Goal: Task Accomplishment & Management: Manage account settings

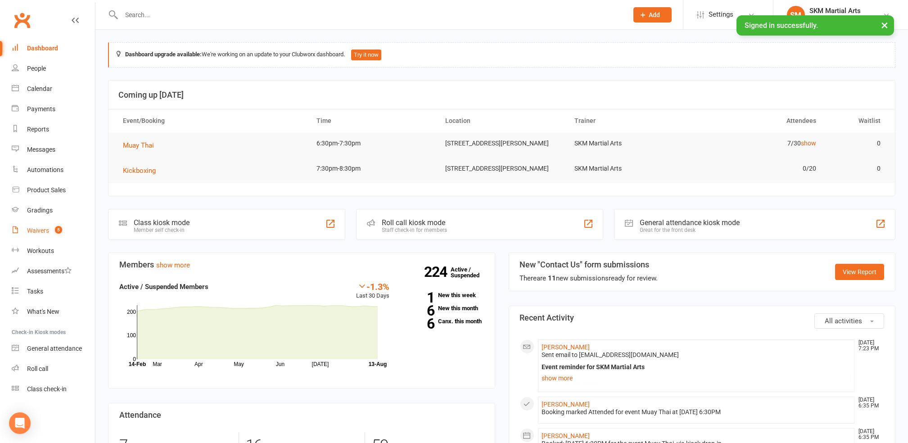
click at [32, 228] on div "Waivers" at bounding box center [38, 230] width 22 height 7
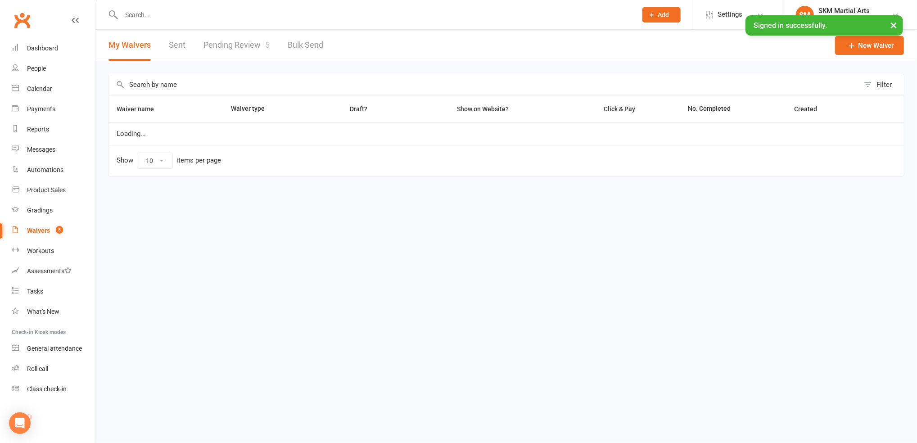
select select "25"
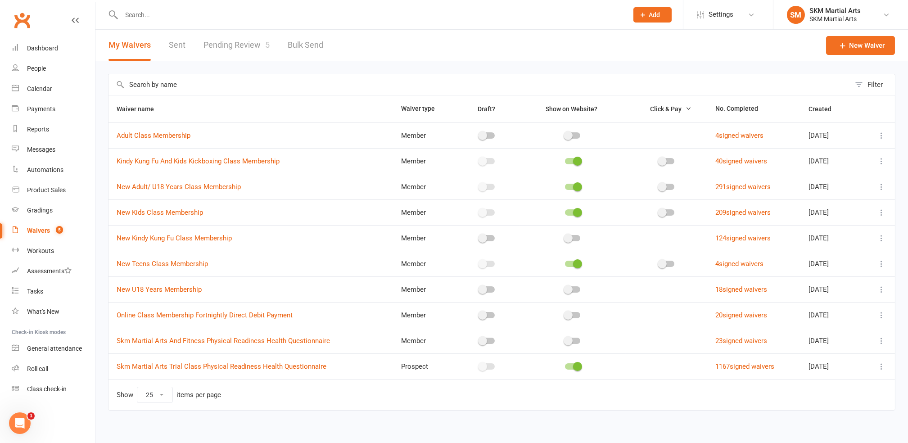
click at [238, 43] on link "Pending Review 5" at bounding box center [237, 45] width 66 height 31
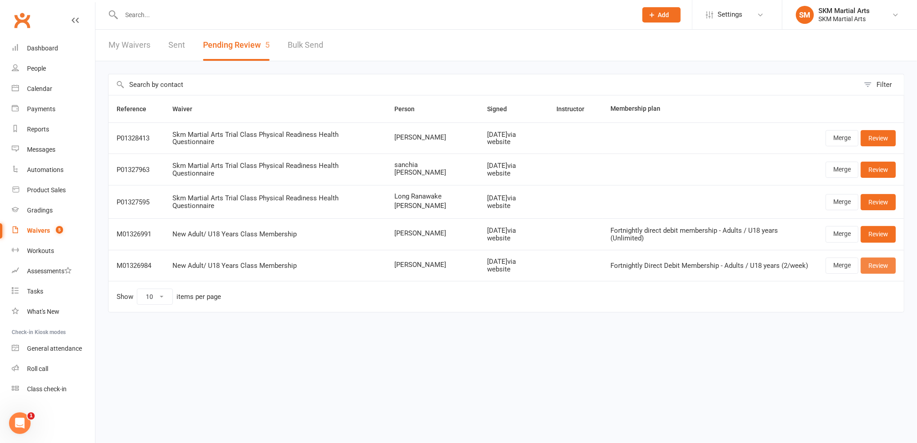
click at [868, 264] on link "Review" at bounding box center [878, 266] width 35 height 16
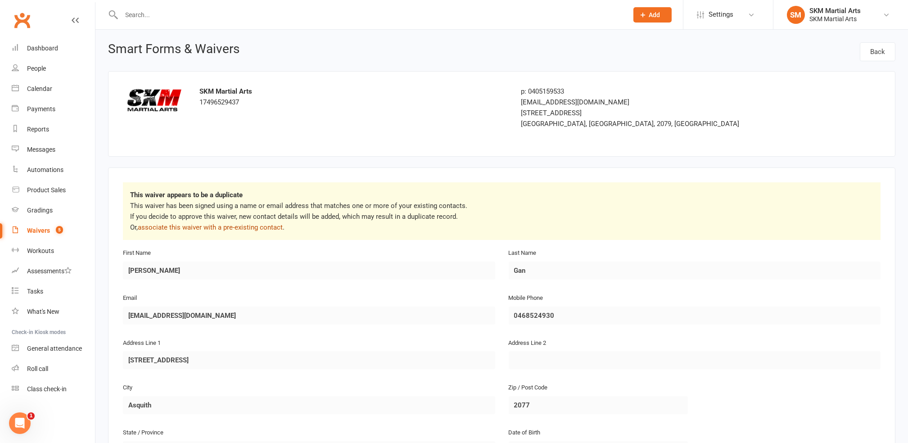
click at [233, 225] on link "associate this waiver with a pre-existing contact" at bounding box center [210, 227] width 145 height 8
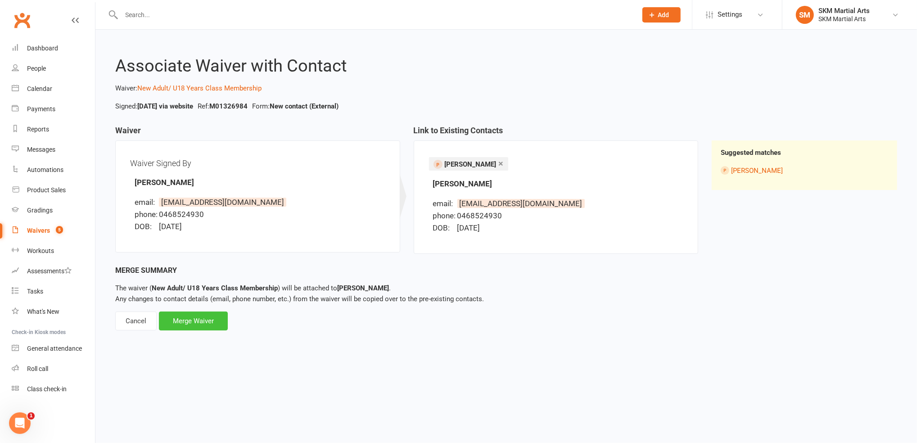
click at [179, 321] on div "Merge Waiver" at bounding box center [193, 321] width 69 height 19
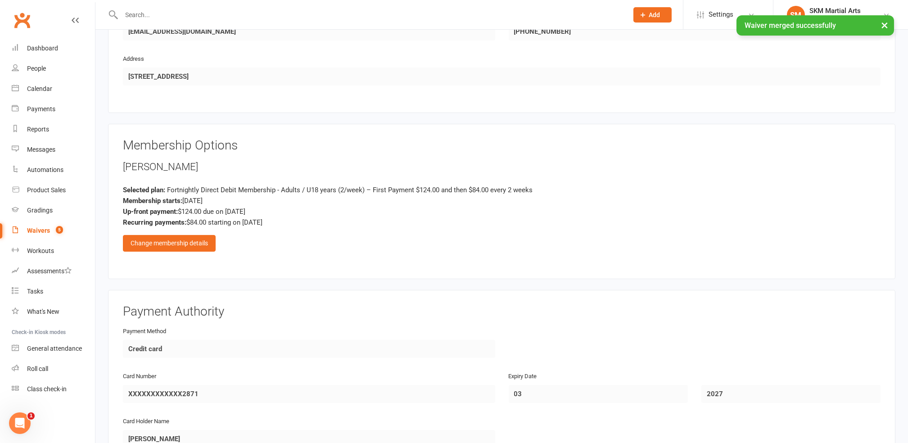
scroll to position [600, 0]
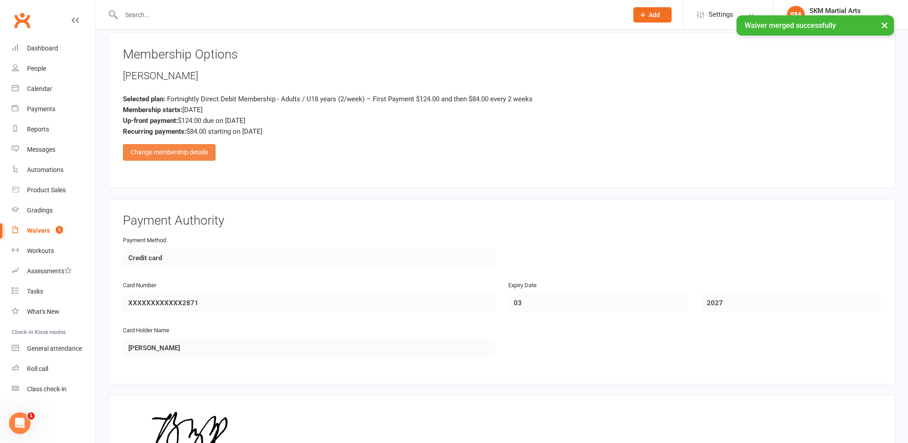
click at [201, 146] on div "Change membership details" at bounding box center [169, 152] width 93 height 16
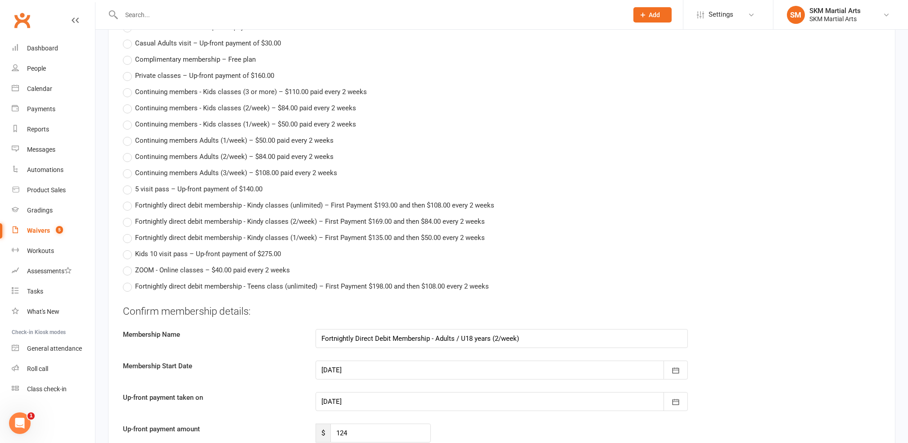
scroll to position [1141, 0]
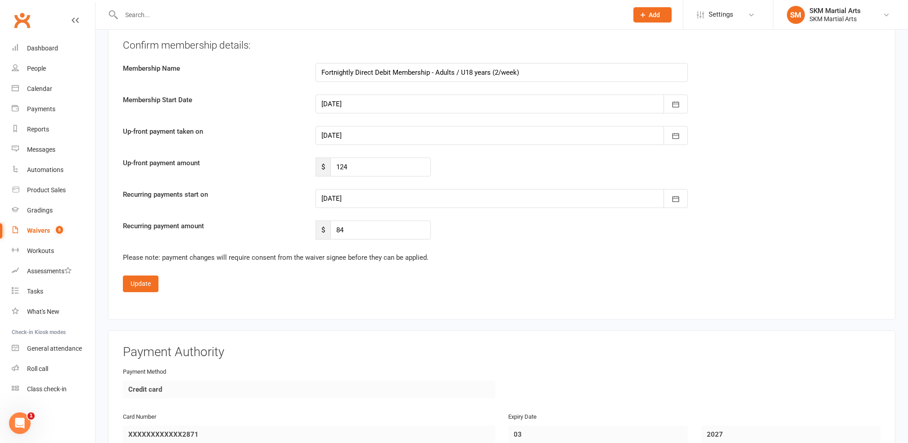
click at [381, 127] on div at bounding box center [502, 135] width 372 height 19
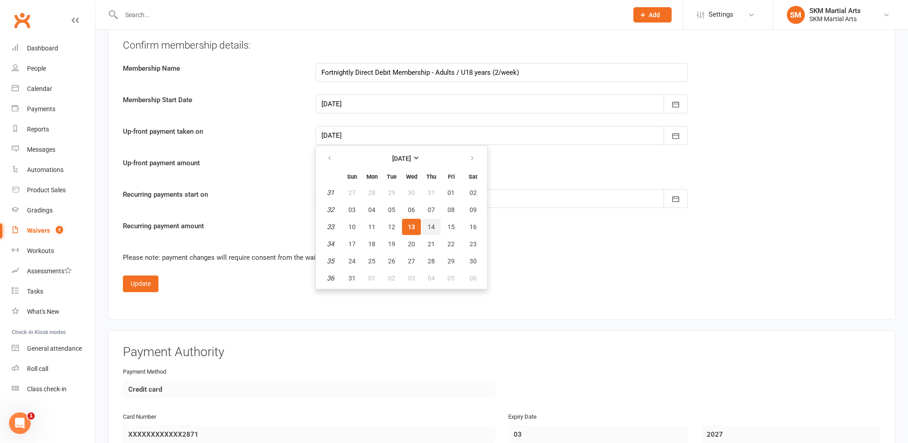
click at [427, 219] on button "14" at bounding box center [431, 227] width 19 height 16
type input "[DATE]"
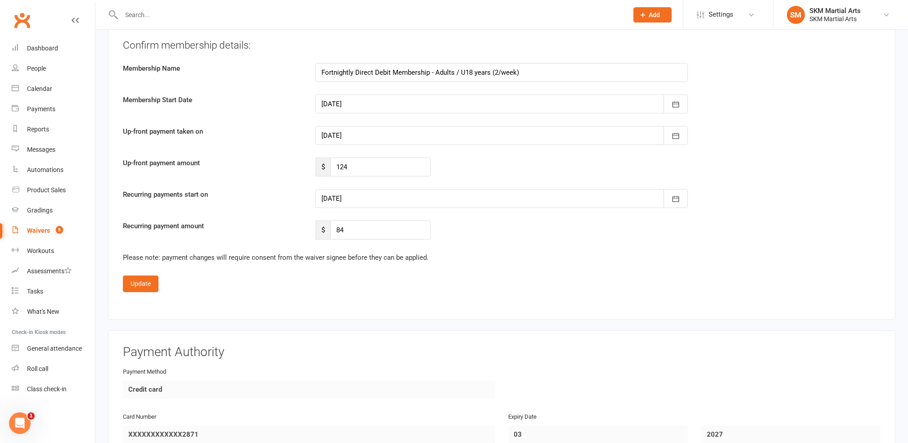
click at [386, 195] on div at bounding box center [502, 198] width 372 height 19
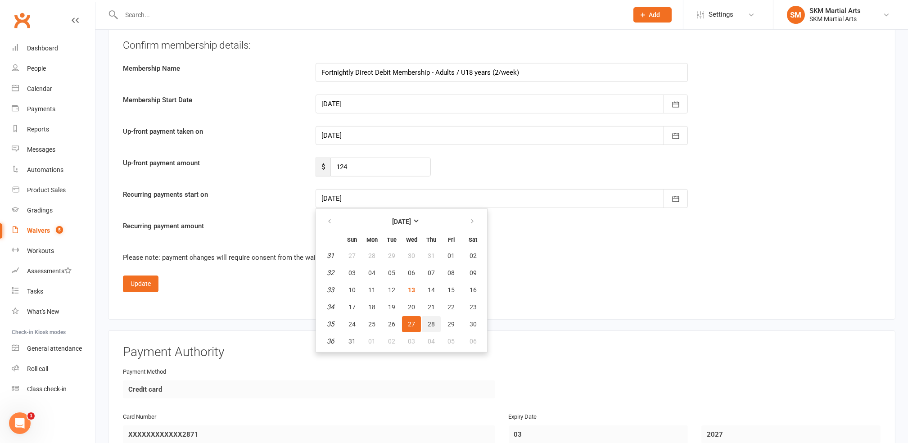
click at [428, 321] on span "28" at bounding box center [431, 324] width 7 height 7
type input "[DATE]"
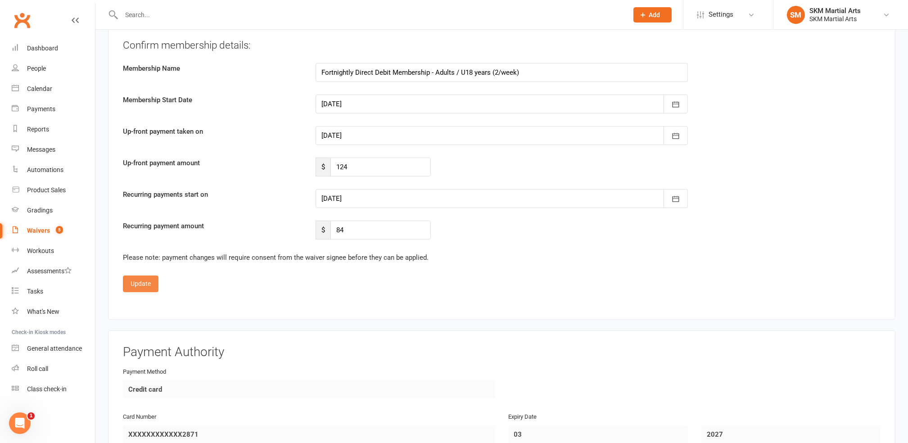
click at [135, 276] on button "Update" at bounding box center [141, 284] width 36 height 16
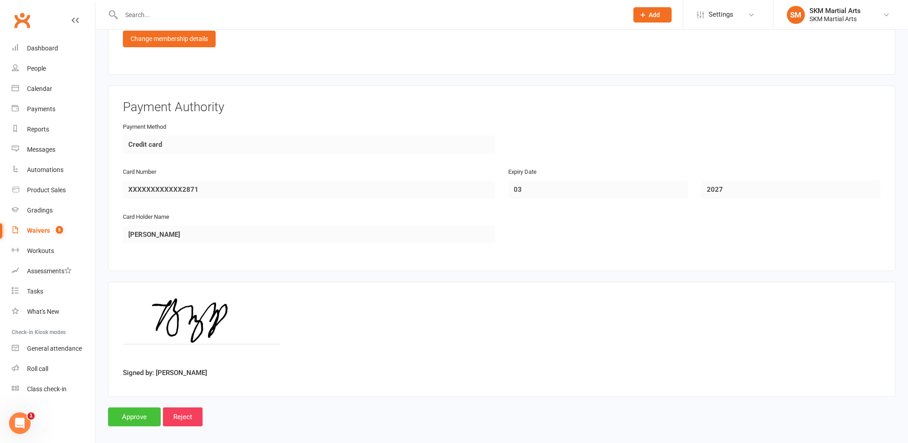
click at [133, 408] on input "Approve" at bounding box center [134, 417] width 53 height 19
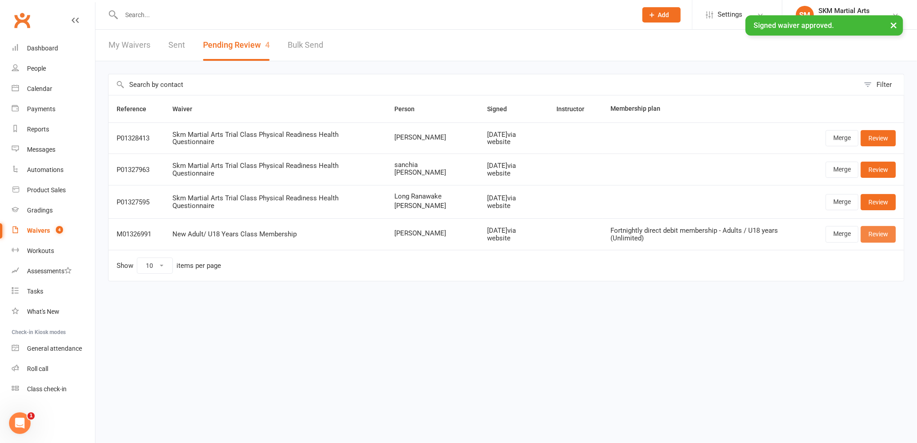
click at [884, 234] on link "Review" at bounding box center [878, 234] width 35 height 16
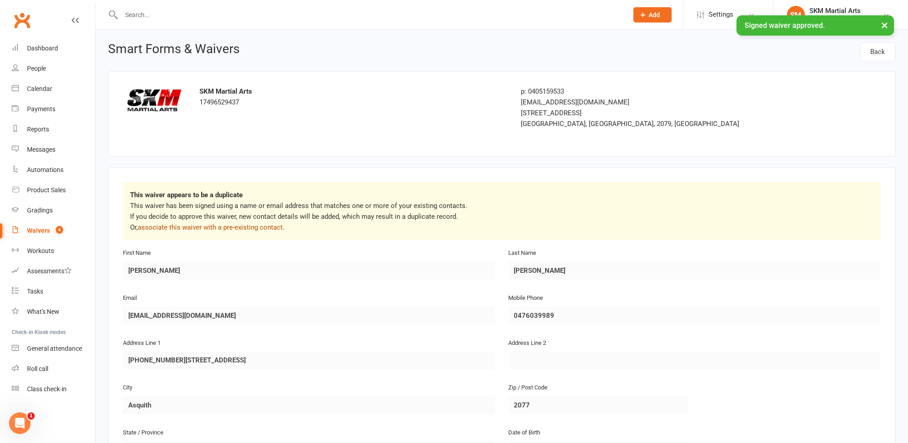
click at [236, 229] on link "associate this waiver with a pre-existing contact" at bounding box center [210, 227] width 145 height 8
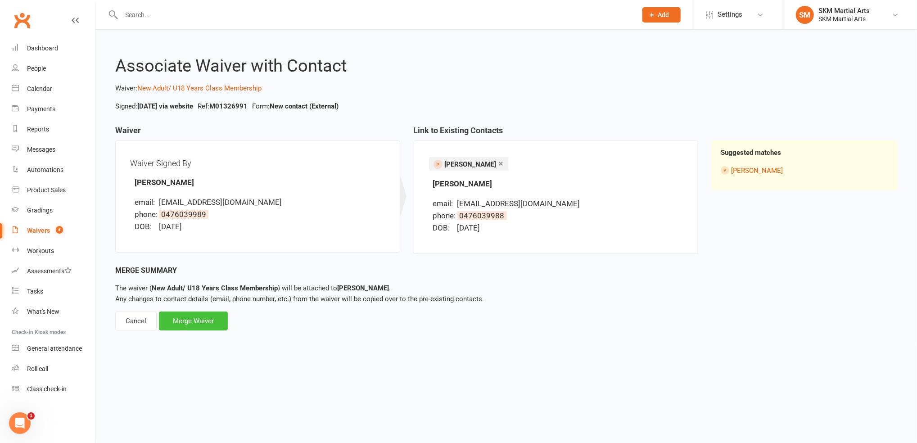
click at [200, 316] on div "Merge Waiver" at bounding box center [193, 321] width 69 height 19
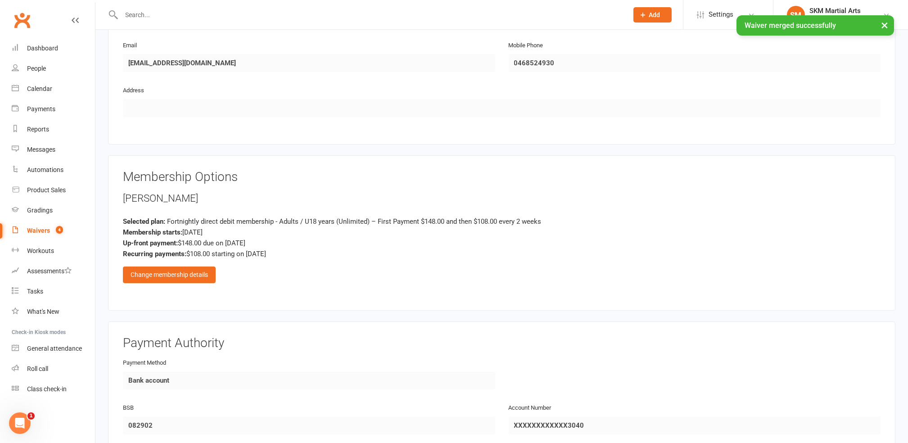
scroll to position [480, 0]
click at [147, 268] on div "Change membership details" at bounding box center [169, 272] width 93 height 16
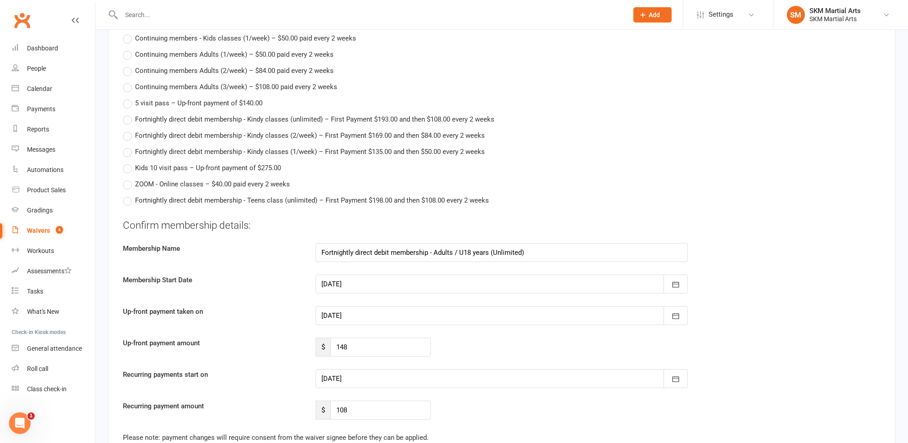
scroll to position [1021, 0]
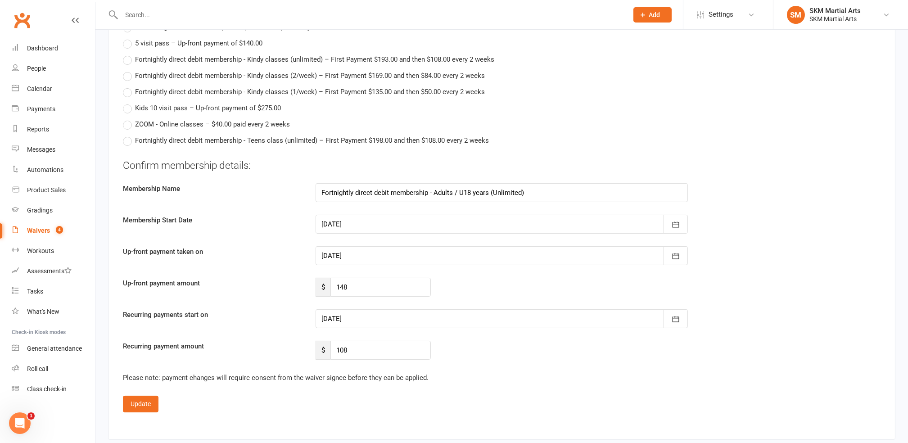
click at [372, 249] on div at bounding box center [502, 255] width 372 height 19
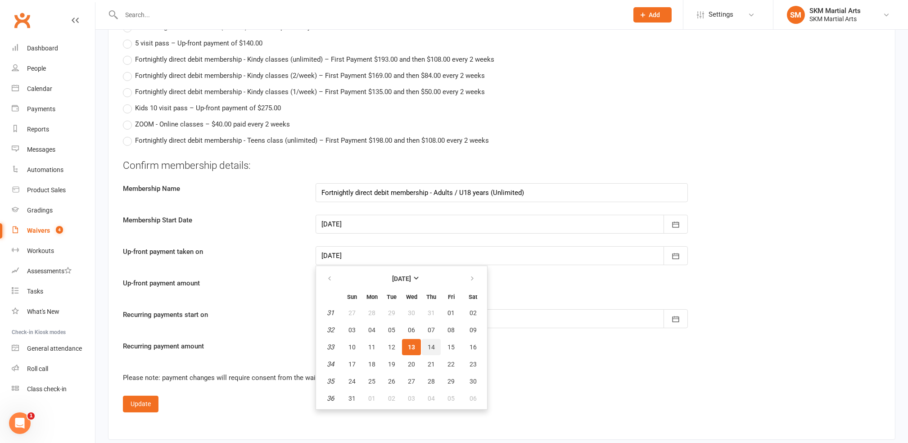
click at [428, 344] on span "14" at bounding box center [431, 347] width 7 height 7
type input "[DATE]"
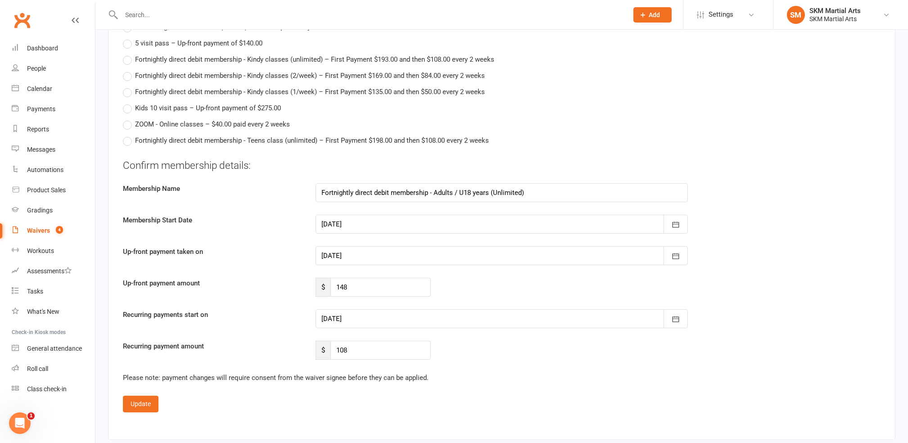
click at [388, 309] on div at bounding box center [502, 318] width 372 height 19
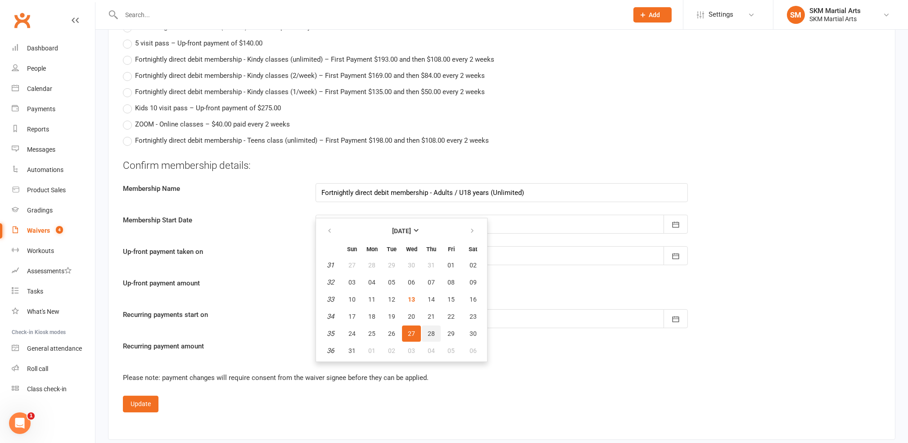
click at [428, 330] on span "28" at bounding box center [431, 333] width 7 height 7
type input "[DATE]"
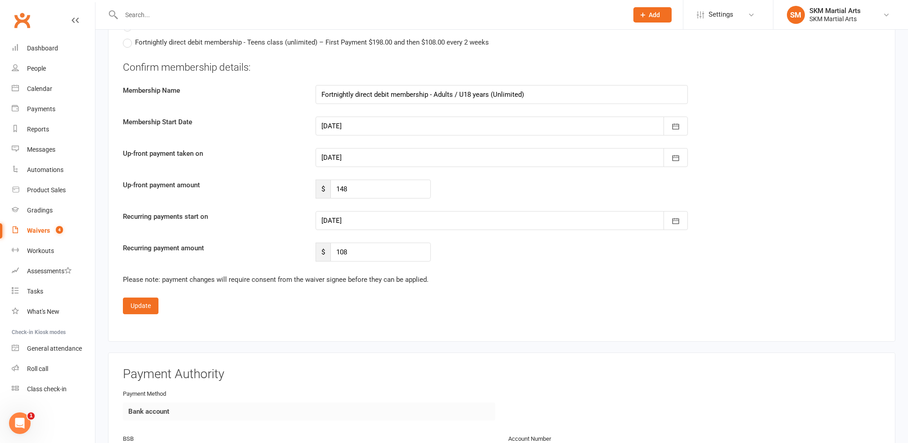
scroll to position [1201, 0]
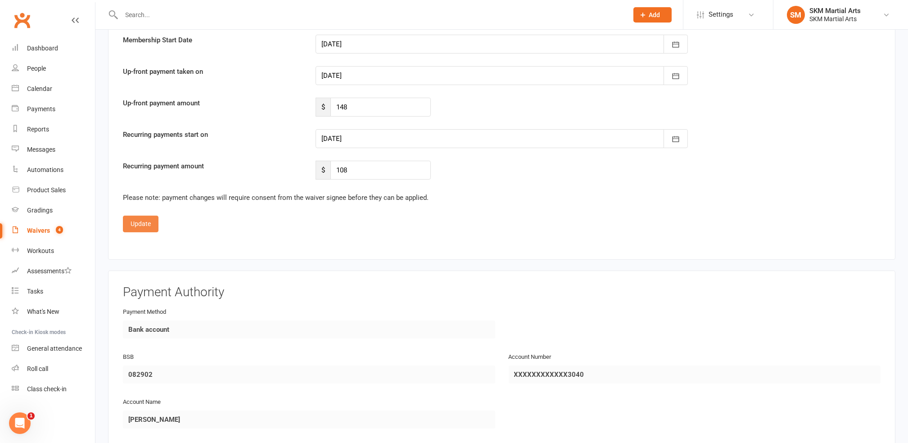
click at [149, 216] on button "Update" at bounding box center [141, 224] width 36 height 16
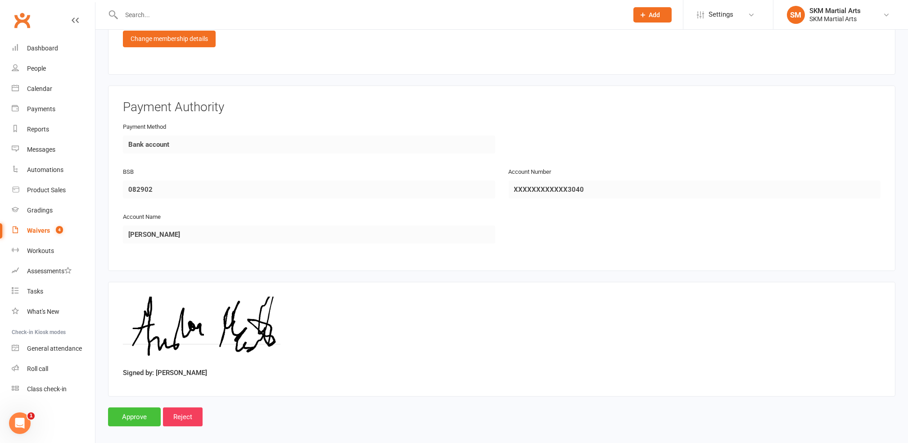
click at [145, 408] on input "Approve" at bounding box center [134, 417] width 53 height 19
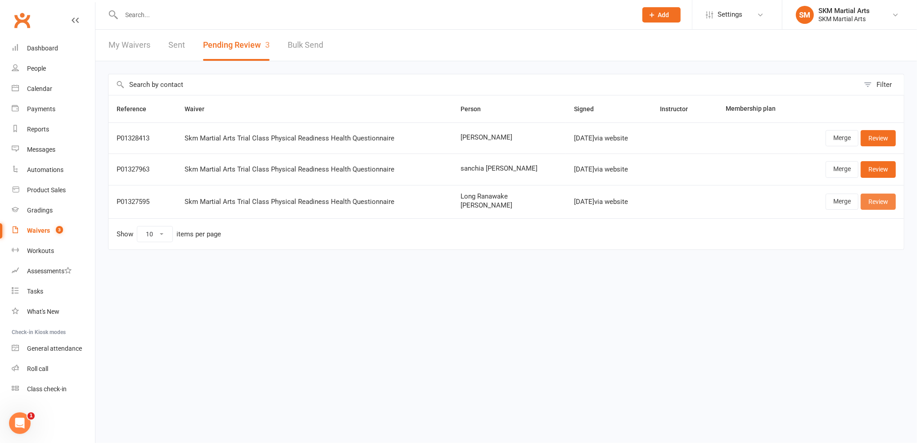
click at [878, 204] on link "Review" at bounding box center [878, 202] width 35 height 16
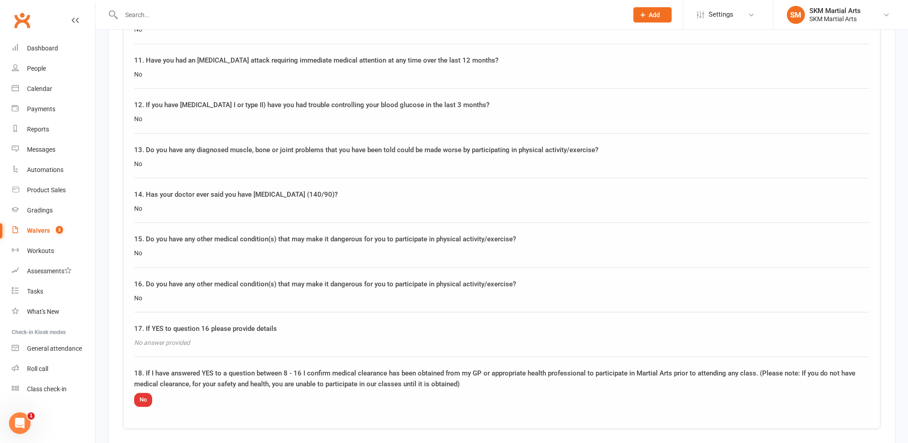
scroll to position [1611, 0]
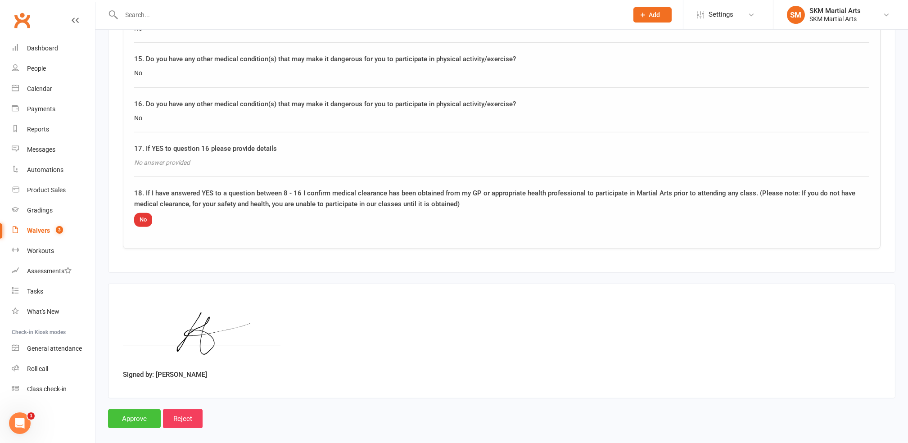
click at [137, 409] on input "Approve" at bounding box center [134, 418] width 53 height 19
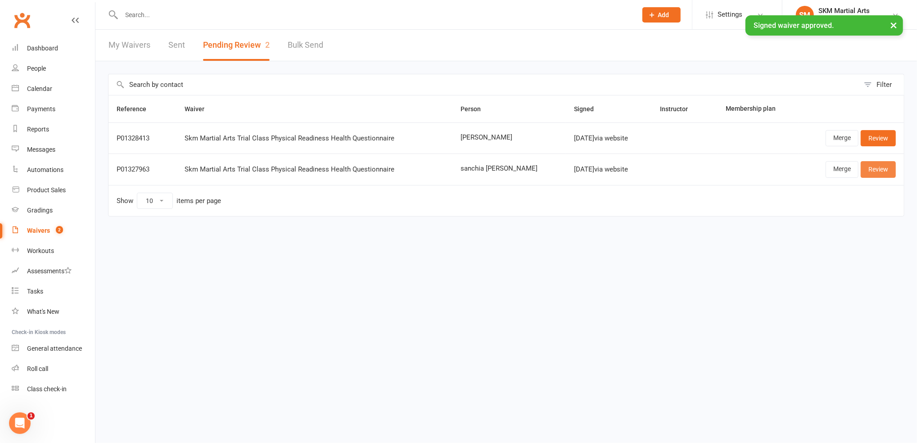
click at [889, 165] on link "Review" at bounding box center [878, 169] width 35 height 16
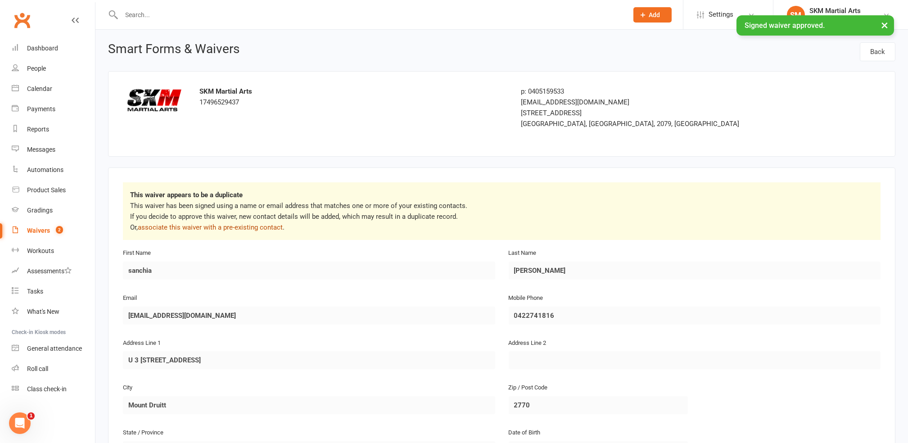
click at [214, 223] on link "associate this waiver with a pre-existing contact" at bounding box center [210, 227] width 145 height 8
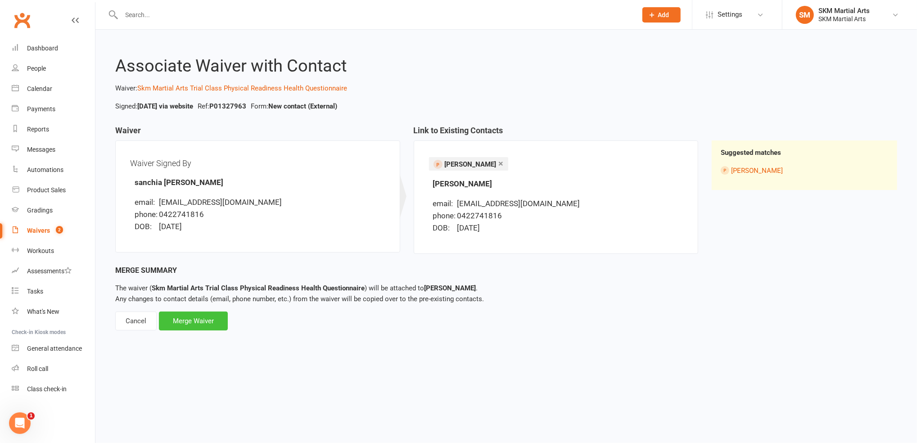
click at [196, 328] on div "Merge Waiver" at bounding box center [193, 321] width 69 height 19
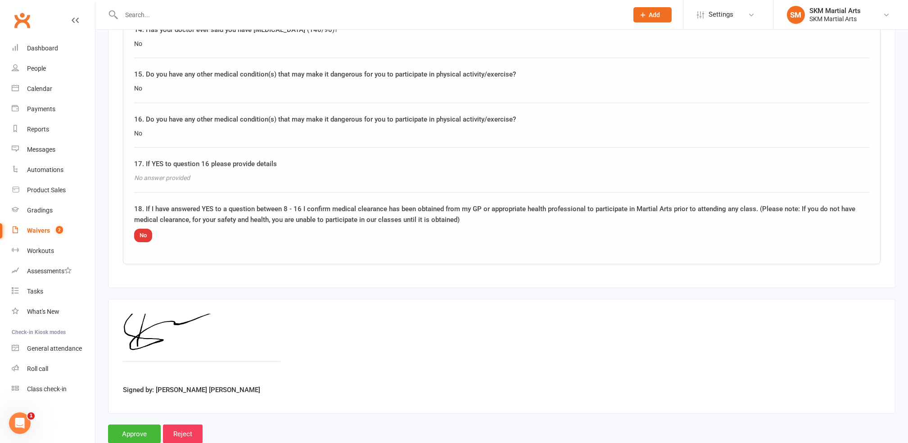
scroll to position [1261, 0]
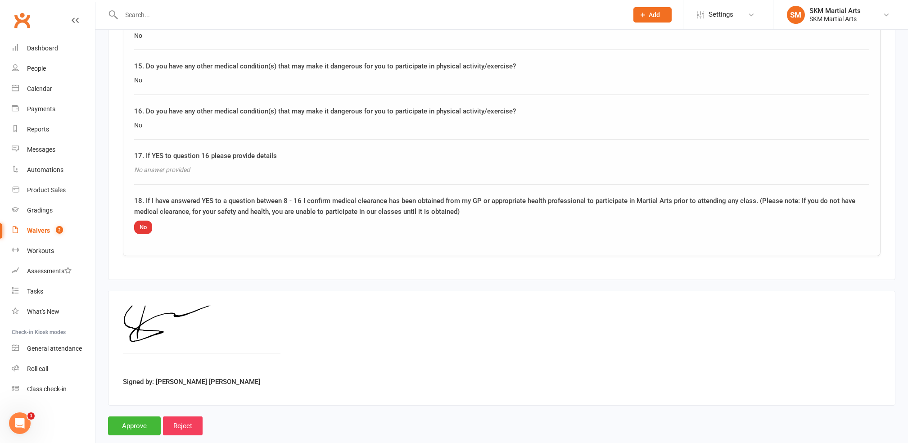
click at [139, 422] on input "Approve" at bounding box center [134, 426] width 53 height 19
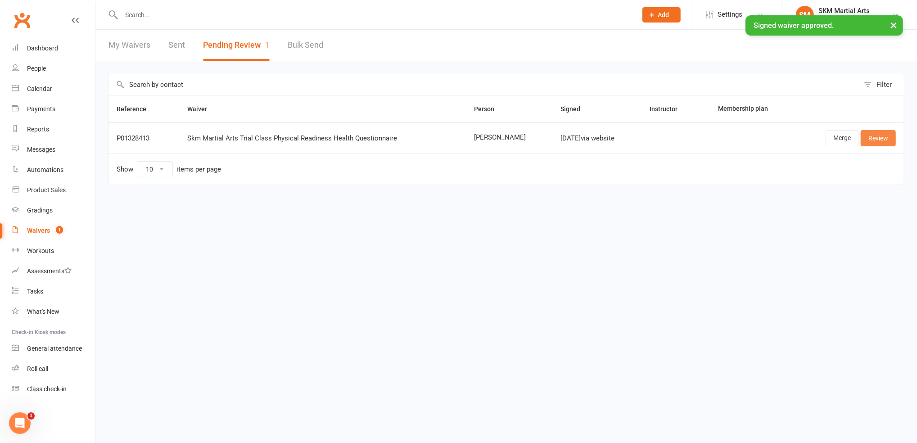
click at [882, 142] on link "Review" at bounding box center [878, 138] width 35 height 16
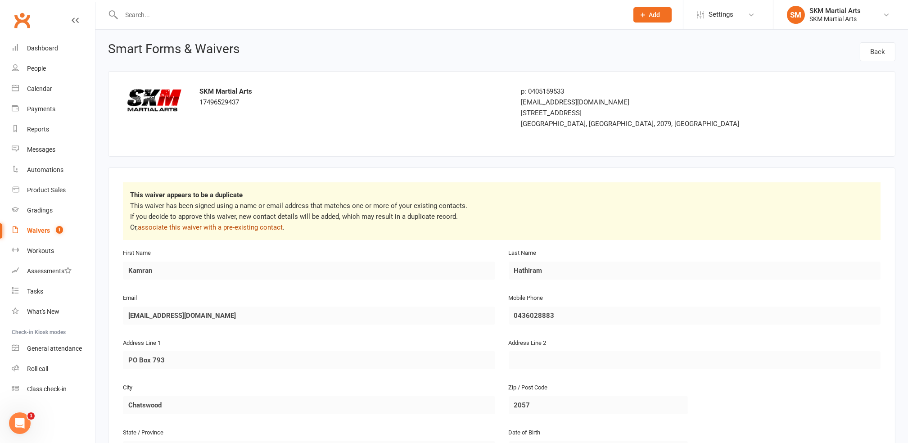
click at [254, 227] on link "associate this waiver with a pre-existing contact" at bounding box center [210, 227] width 145 height 8
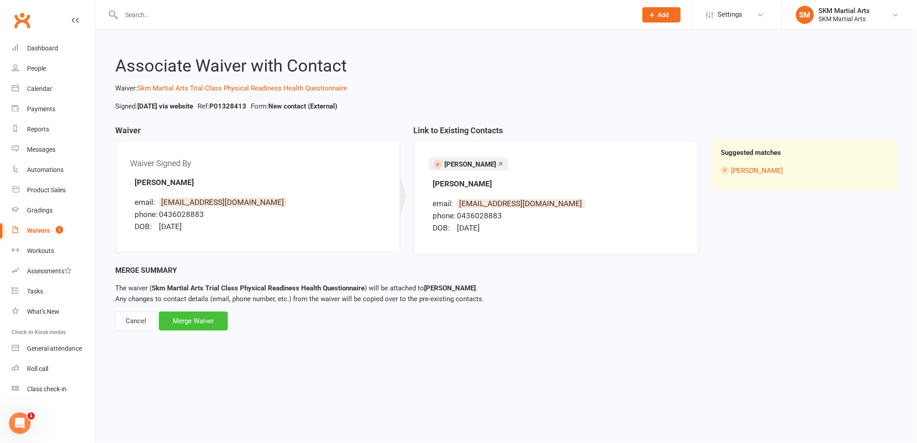
click at [200, 325] on div "Merge Waiver" at bounding box center [193, 321] width 69 height 19
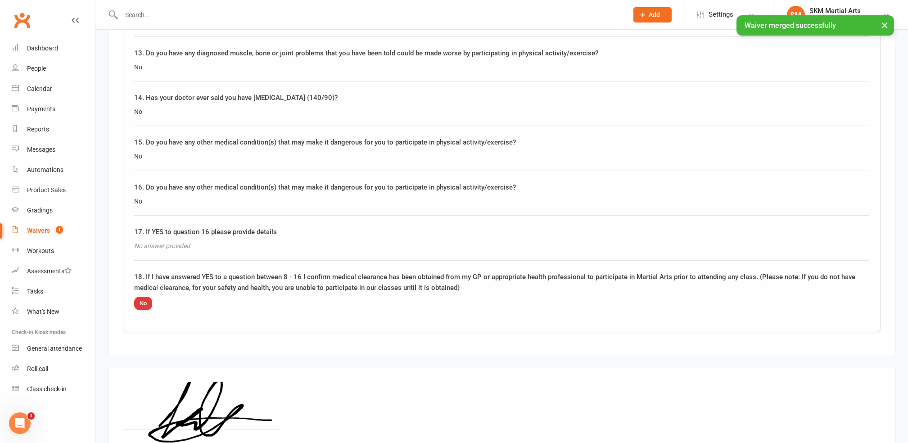
scroll to position [1273, 0]
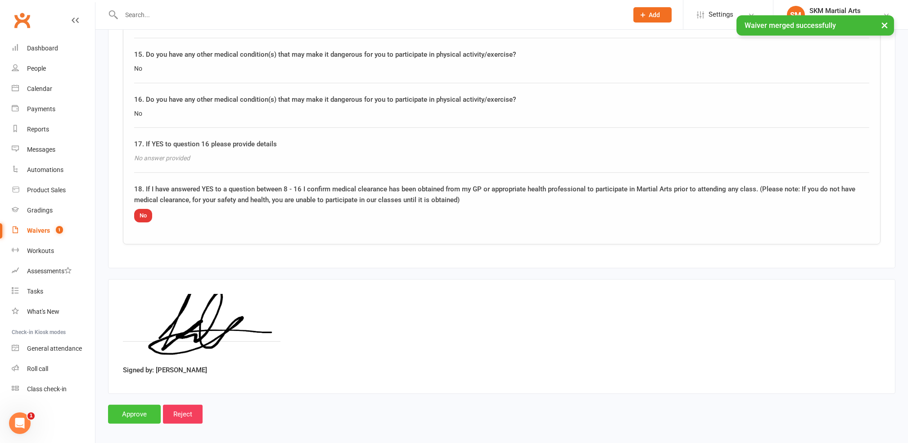
click at [126, 409] on input "Approve" at bounding box center [134, 414] width 53 height 19
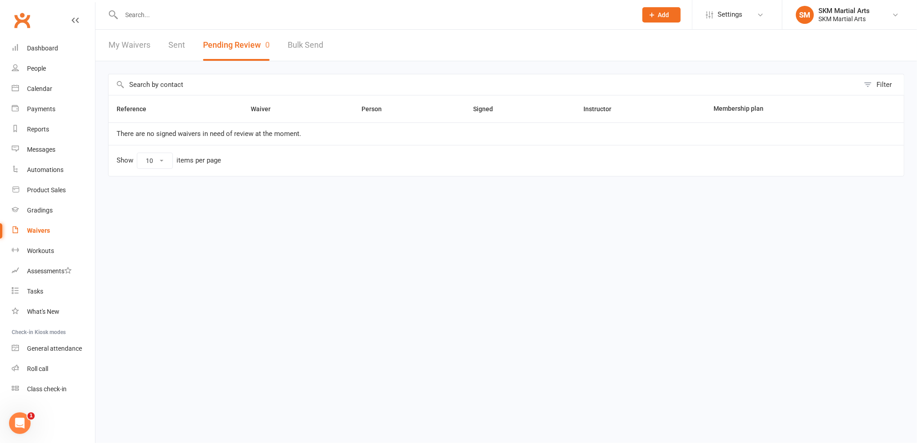
click at [150, 13] on input "text" at bounding box center [375, 15] width 513 height 13
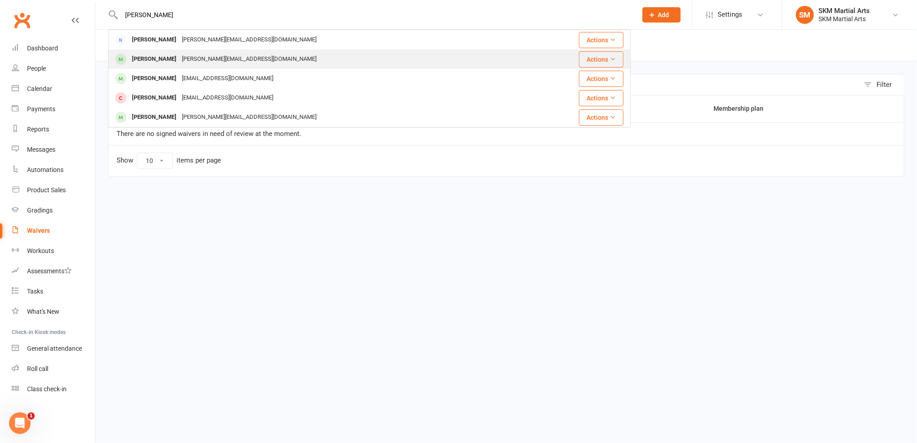
type input "[PERSON_NAME]"
click at [151, 51] on div "Louis Pappas [EMAIL_ADDRESS][DOMAIN_NAME]" at bounding box center [319, 59] width 420 height 18
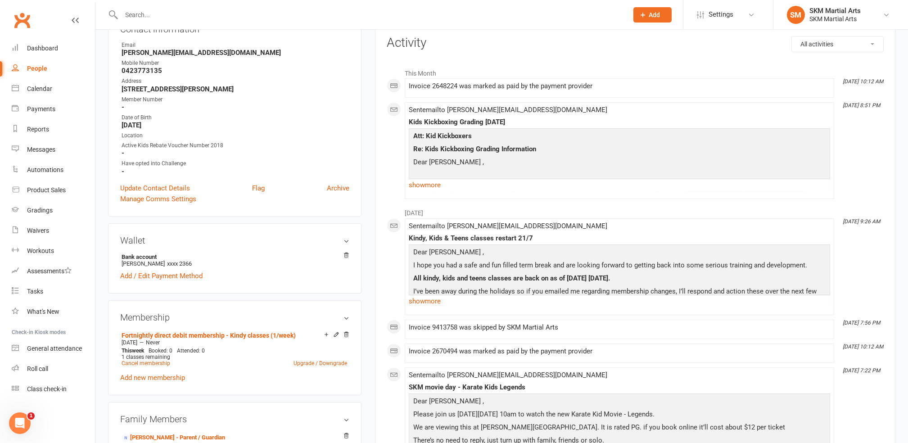
scroll to position [180, 0]
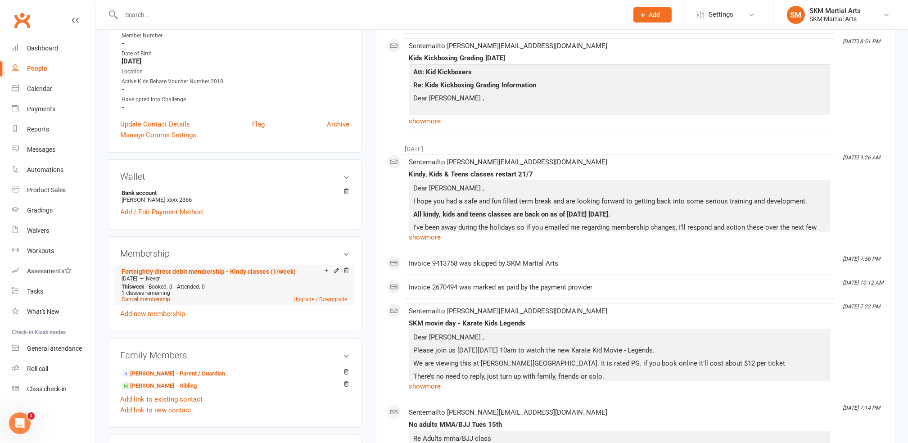
click at [156, 298] on link "Cancel membership" at bounding box center [146, 299] width 49 height 6
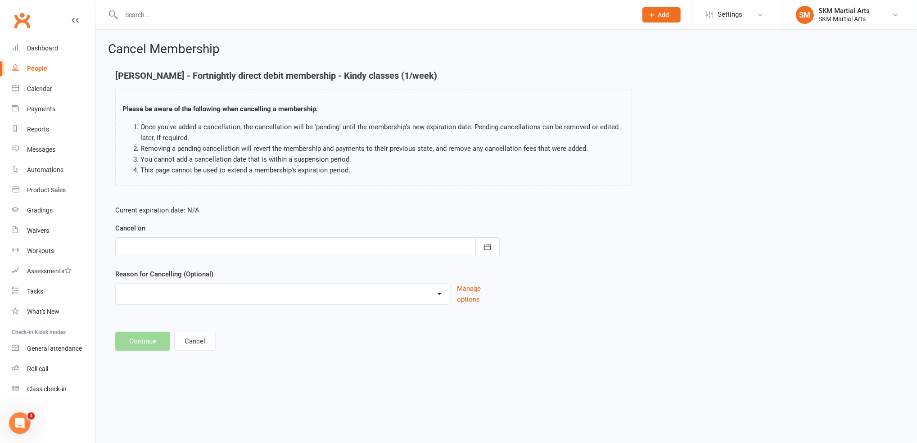
click at [222, 247] on div at bounding box center [307, 246] width 385 height 19
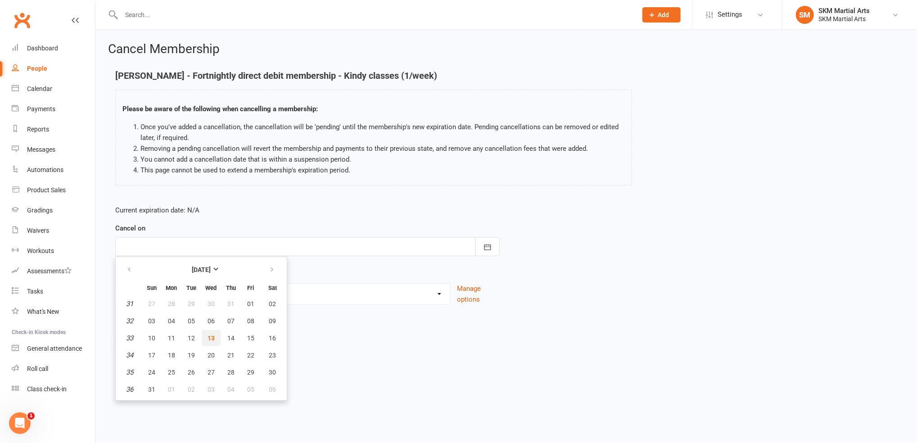
click at [204, 336] on button "13" at bounding box center [211, 338] width 19 height 16
type input "[DATE]"
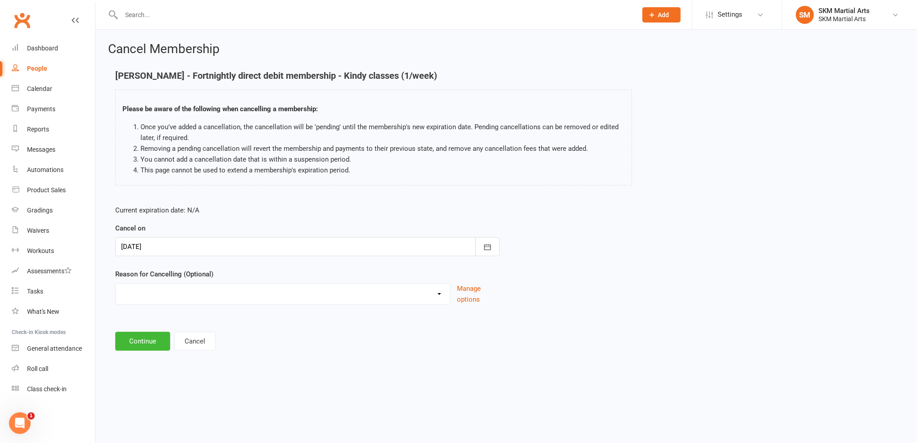
click at [188, 293] on select "Alternative sport Financial hardship Holiday Injury lost interest Relocating sc…" at bounding box center [283, 293] width 335 height 18
select select "8"
click at [116, 284] on select "Alternative sport Financial hardship Holiday Injury lost interest Relocating sc…" at bounding box center [283, 293] width 335 height 18
click at [156, 340] on button "Continue" at bounding box center [142, 341] width 55 height 19
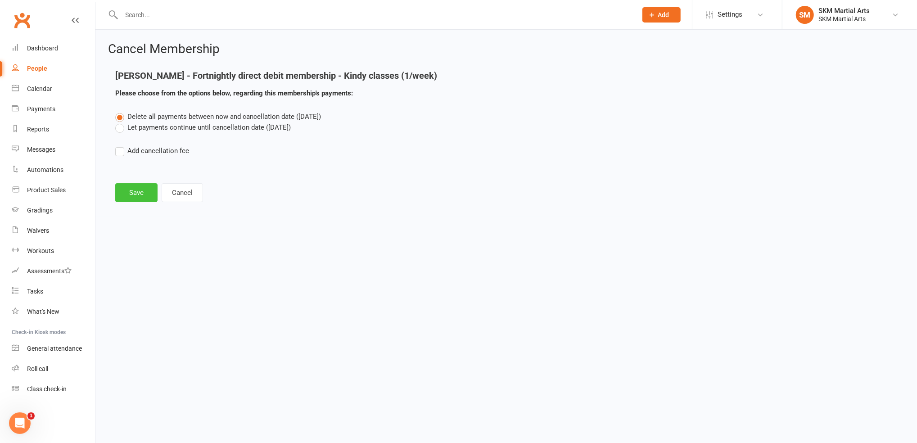
click at [142, 190] on button "Save" at bounding box center [136, 192] width 42 height 19
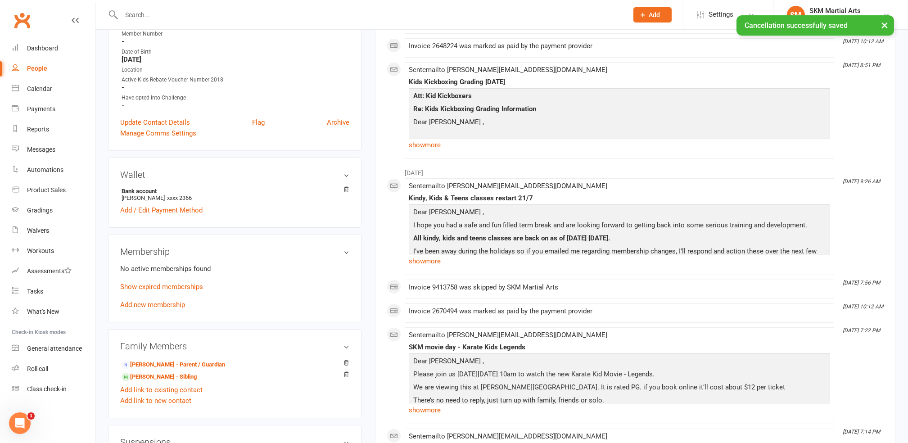
scroll to position [240, 0]
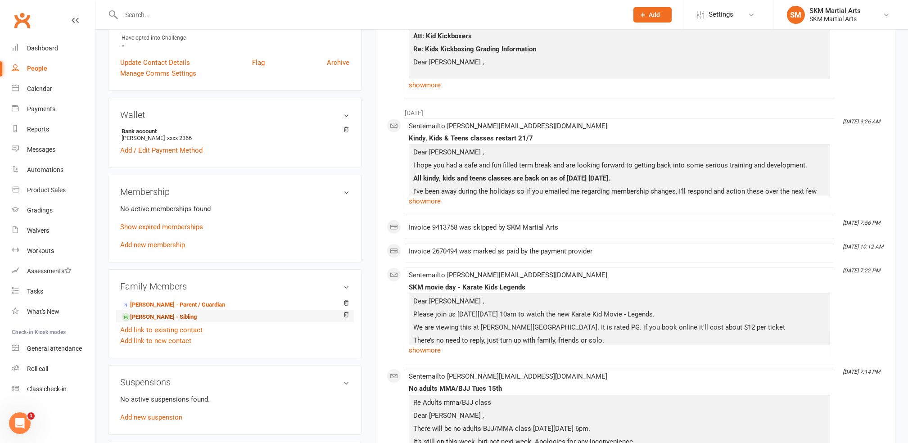
click at [141, 316] on link "[PERSON_NAME] - Sibling" at bounding box center [159, 317] width 75 height 9
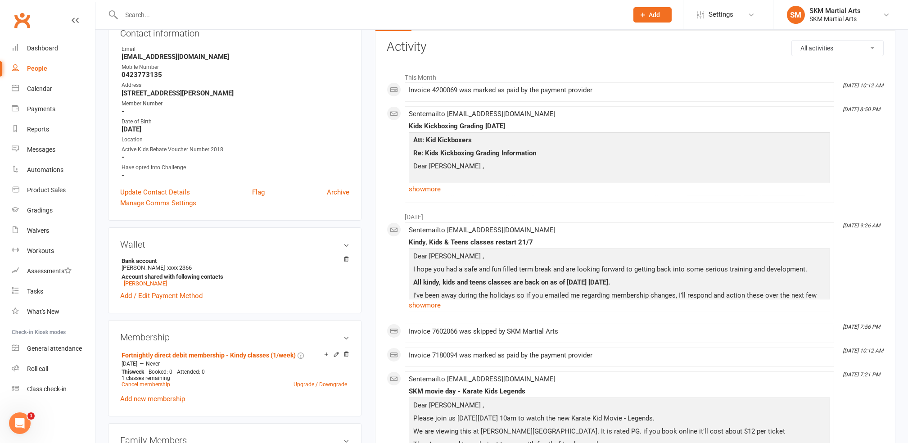
scroll to position [120, 0]
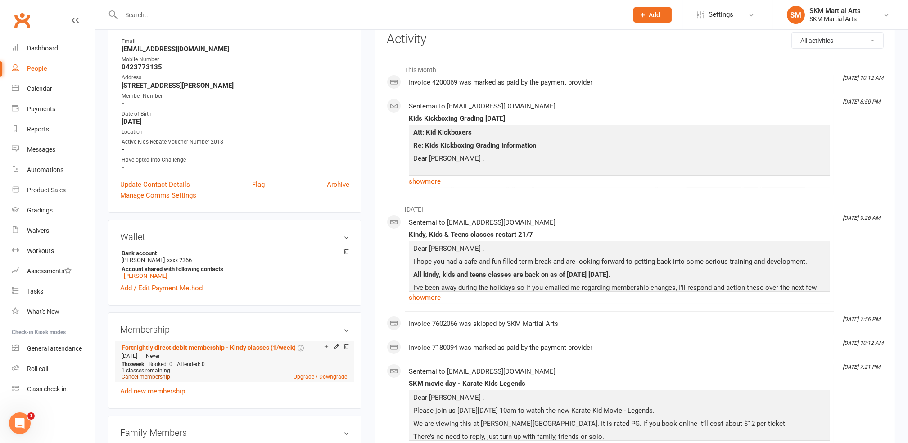
click at [135, 376] on link "Cancel membership" at bounding box center [146, 377] width 49 height 6
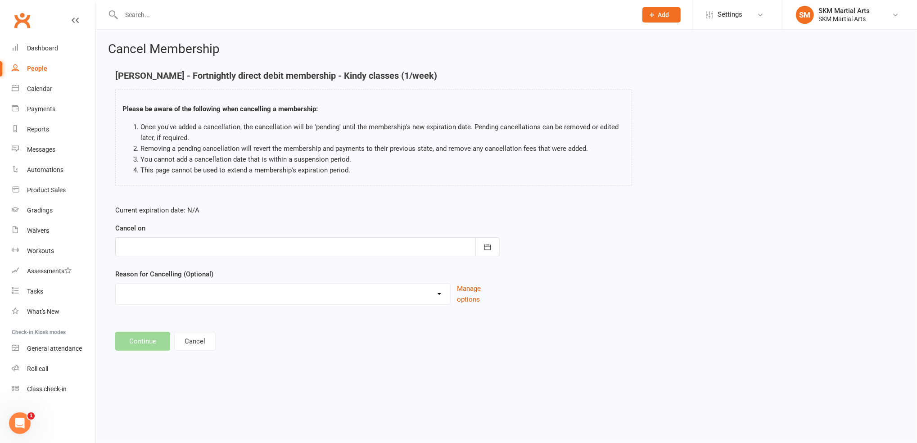
click at [221, 246] on div at bounding box center [307, 246] width 385 height 19
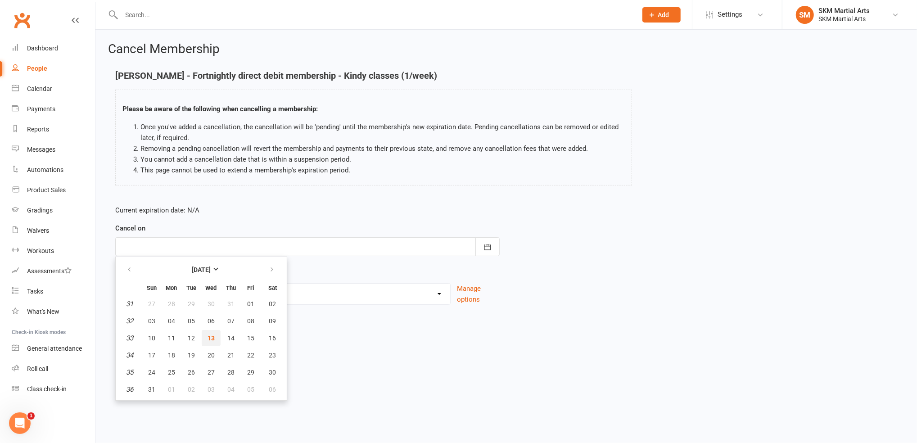
click at [210, 335] on span "13" at bounding box center [211, 338] width 7 height 7
type input "[DATE]"
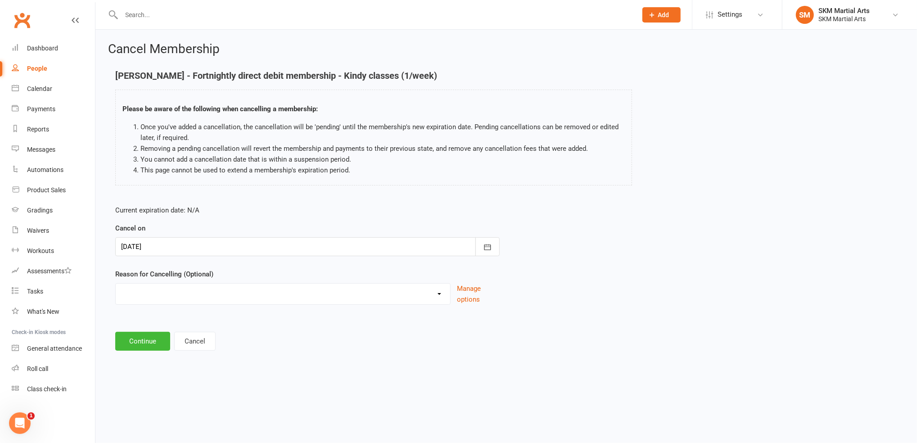
click at [187, 295] on select "Alternative sport Financial hardship Holiday Injury lost interest Relocating sc…" at bounding box center [283, 293] width 335 height 18
select select "8"
click at [116, 284] on select "Alternative sport Financial hardship Holiday Injury lost interest Relocating sc…" at bounding box center [283, 293] width 335 height 18
click at [131, 338] on button "Continue" at bounding box center [142, 341] width 55 height 19
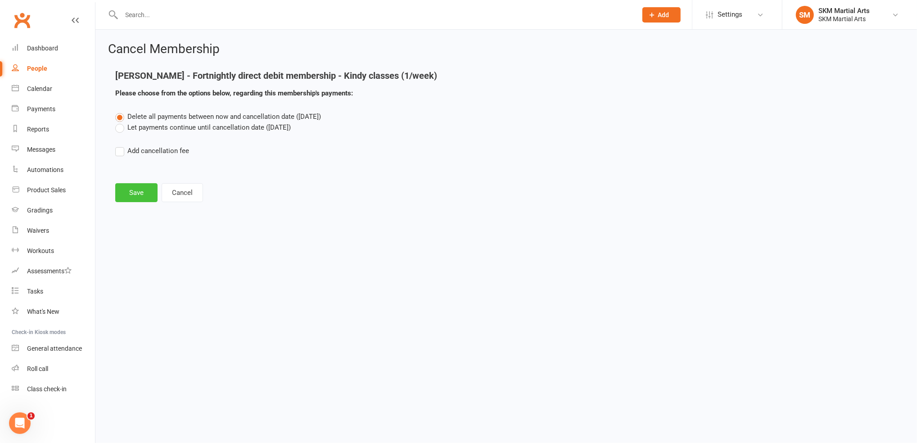
click at [137, 194] on button "Save" at bounding box center [136, 192] width 42 height 19
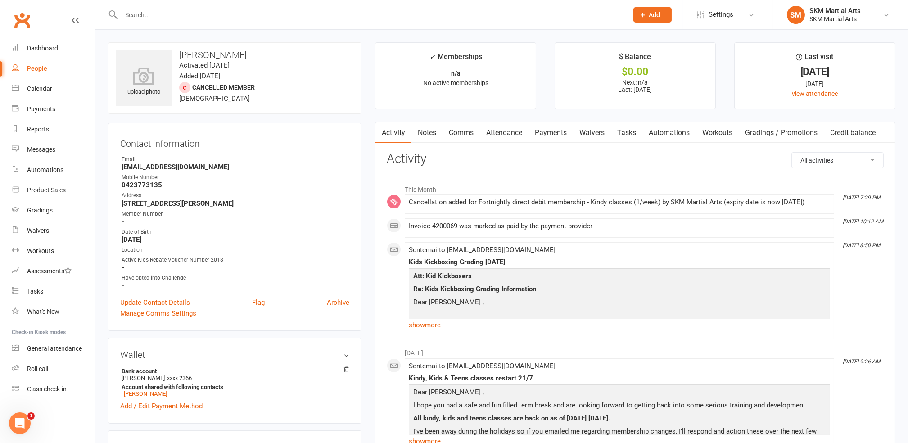
click at [154, 15] on input "text" at bounding box center [371, 15] width 504 height 13
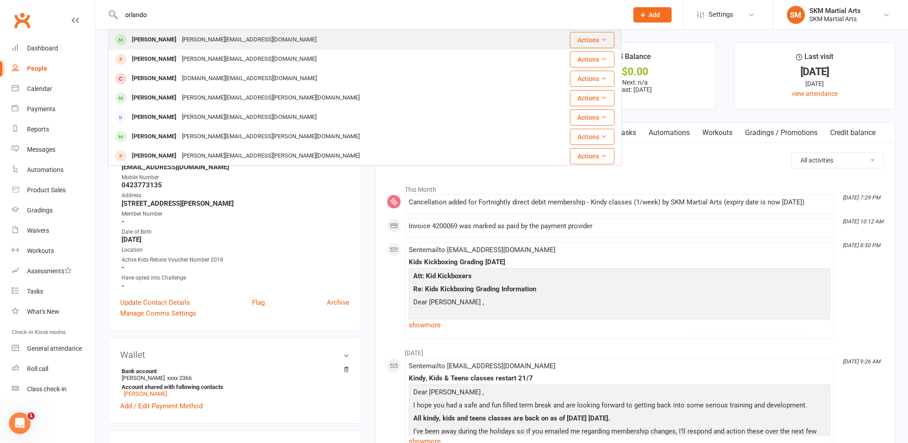
type input "orlando"
click at [161, 33] on div "[PERSON_NAME]" at bounding box center [154, 39] width 50 height 13
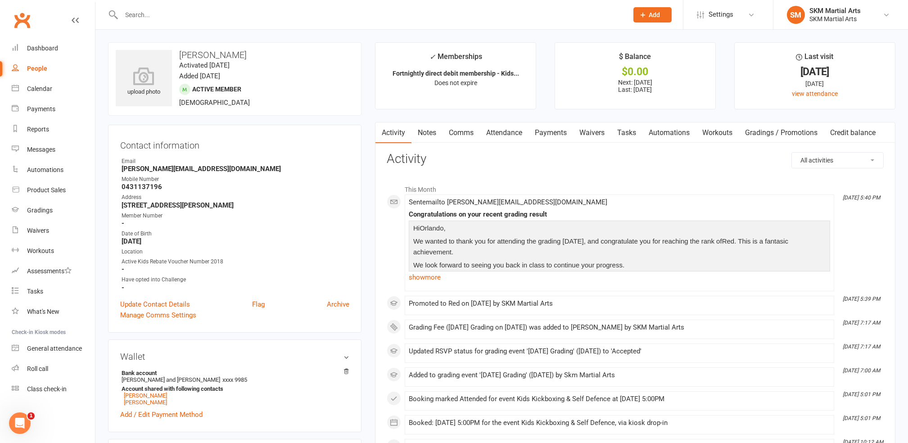
click at [545, 128] on link "Payments" at bounding box center [551, 133] width 45 height 21
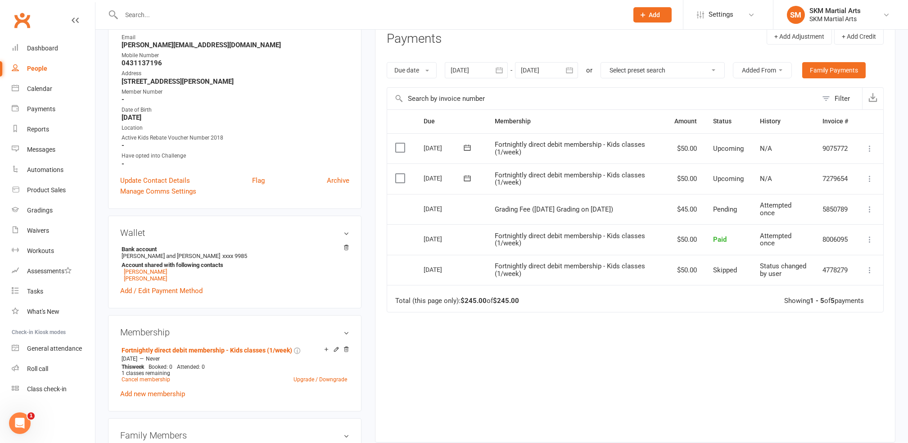
scroll to position [240, 0]
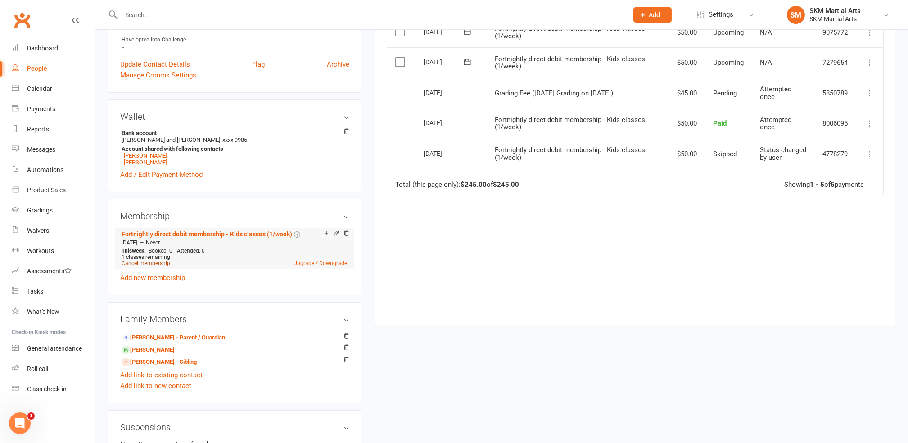
click at [148, 264] on link "Cancel membership" at bounding box center [146, 263] width 49 height 6
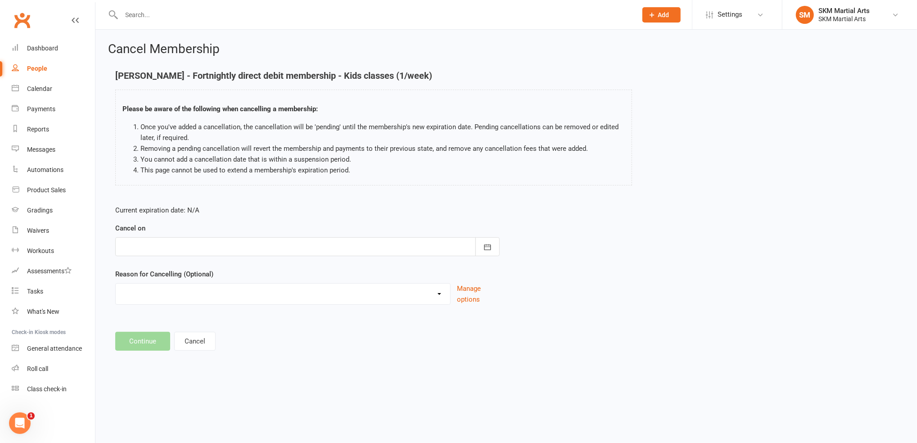
click at [148, 247] on div at bounding box center [307, 246] width 385 height 19
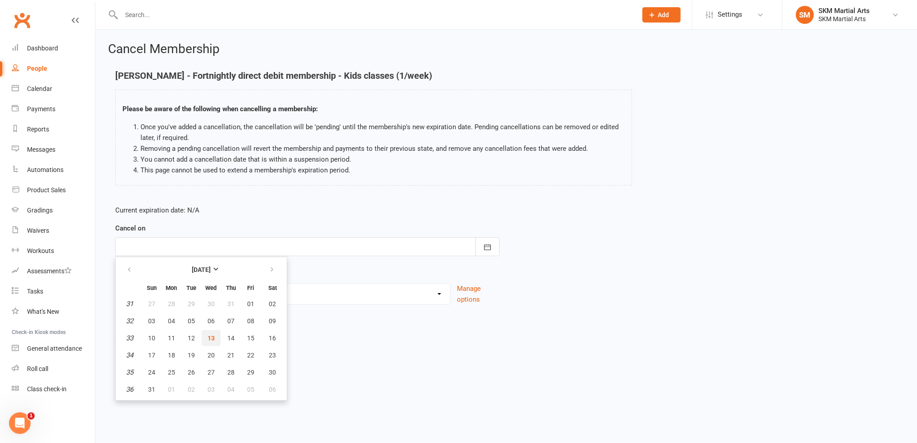
click at [208, 336] on span "13" at bounding box center [211, 338] width 7 height 7
type input "[DATE]"
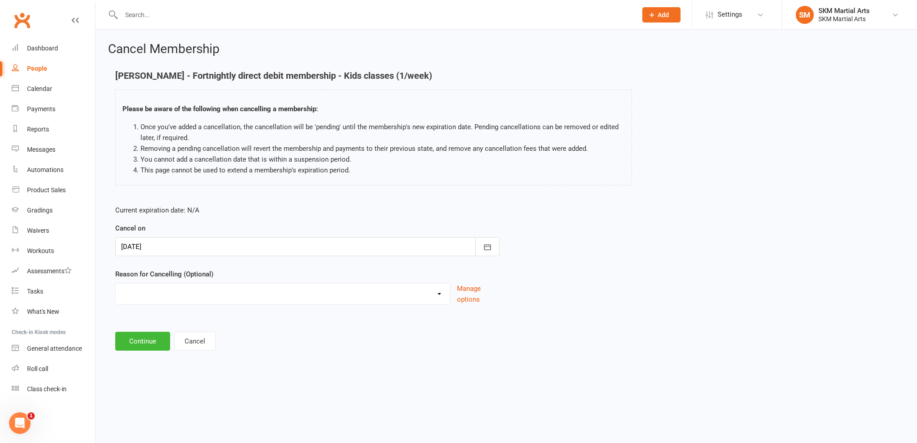
click at [178, 294] on select "Alternative sport Financial hardship Holiday Injury lost interest Relocating sc…" at bounding box center [283, 293] width 335 height 18
select select "3"
click at [116, 284] on select "Alternative sport Financial hardship Holiday Injury lost interest Relocating sc…" at bounding box center [283, 293] width 335 height 18
click at [146, 337] on button "Continue" at bounding box center [142, 341] width 55 height 19
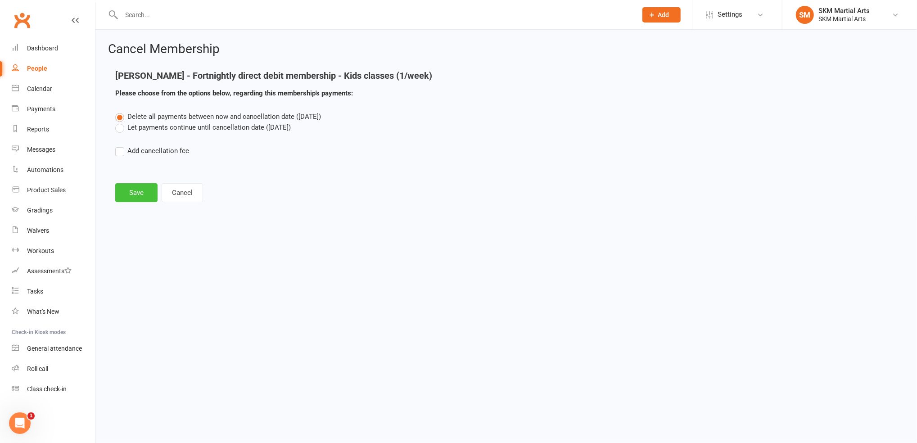
click at [131, 195] on button "Save" at bounding box center [136, 192] width 42 height 19
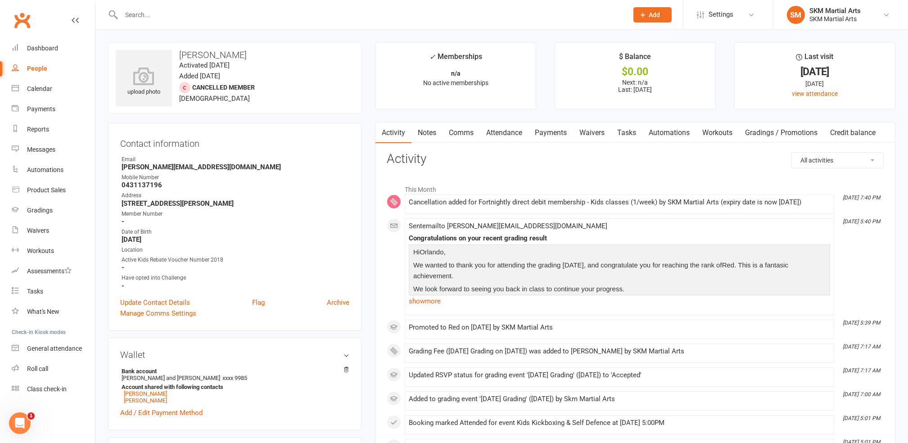
click at [154, 9] on input "text" at bounding box center [371, 15] width 504 height 13
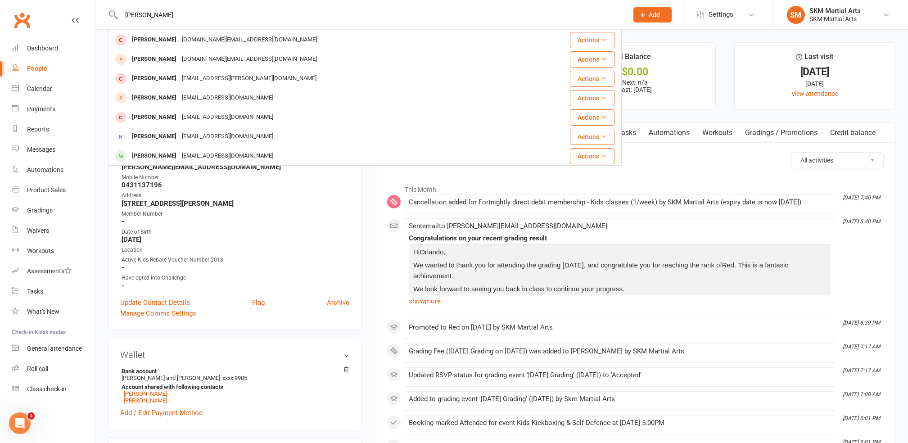
type input "[PERSON_NAME]"
click at [314, 224] on strong "-" at bounding box center [236, 222] width 228 height 8
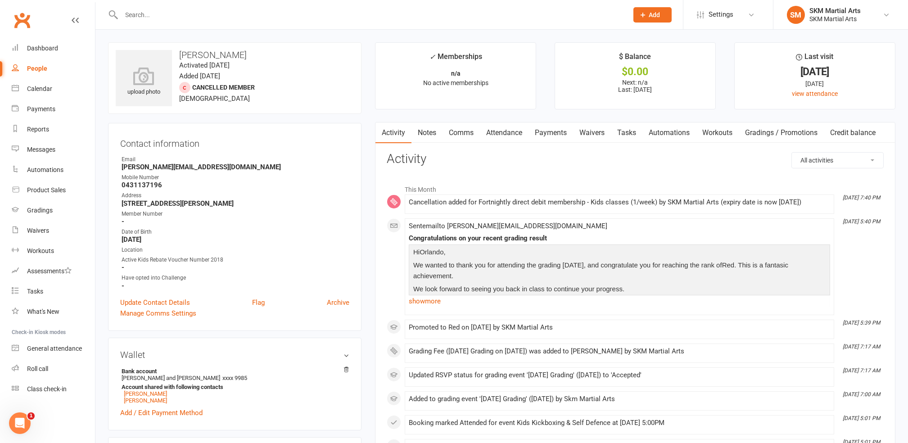
click at [143, 10] on input "text" at bounding box center [371, 15] width 504 height 13
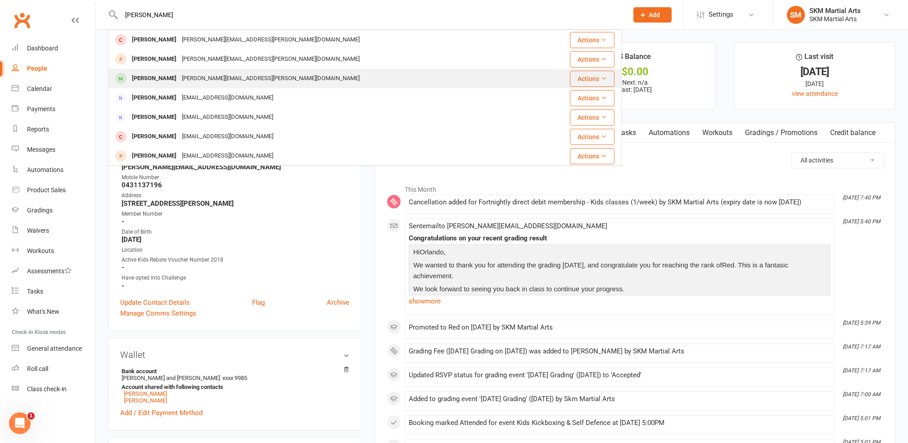
type input "[PERSON_NAME]"
click at [149, 72] on div "[PERSON_NAME]" at bounding box center [154, 78] width 50 height 13
